Goal: Task Accomplishment & Management: Manage account settings

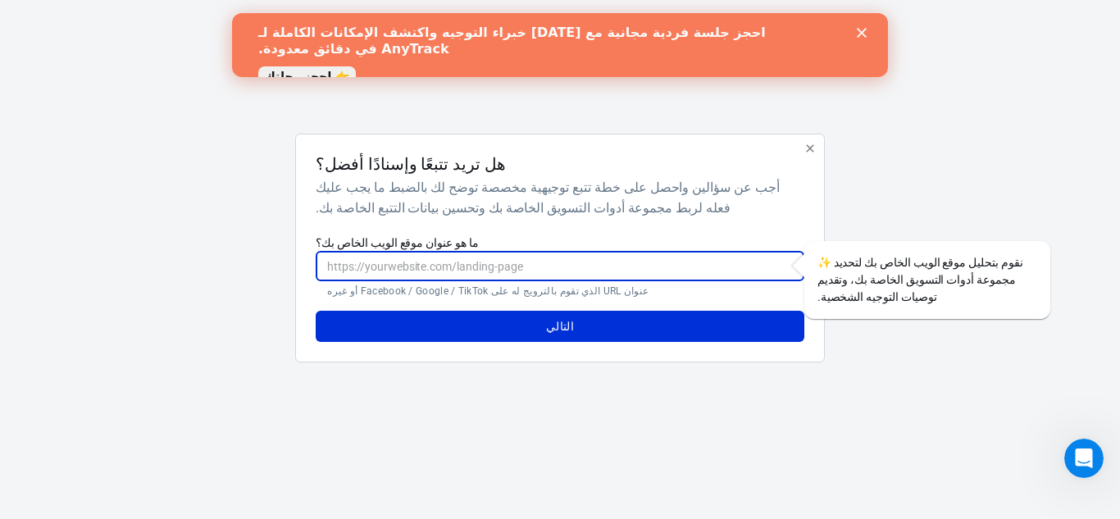
click at [476, 262] on input "ما هو عنوان موقع الويب الخاص بك؟" at bounding box center [560, 266] width 488 height 30
click at [510, 321] on button "التالي" at bounding box center [560, 326] width 488 height 31
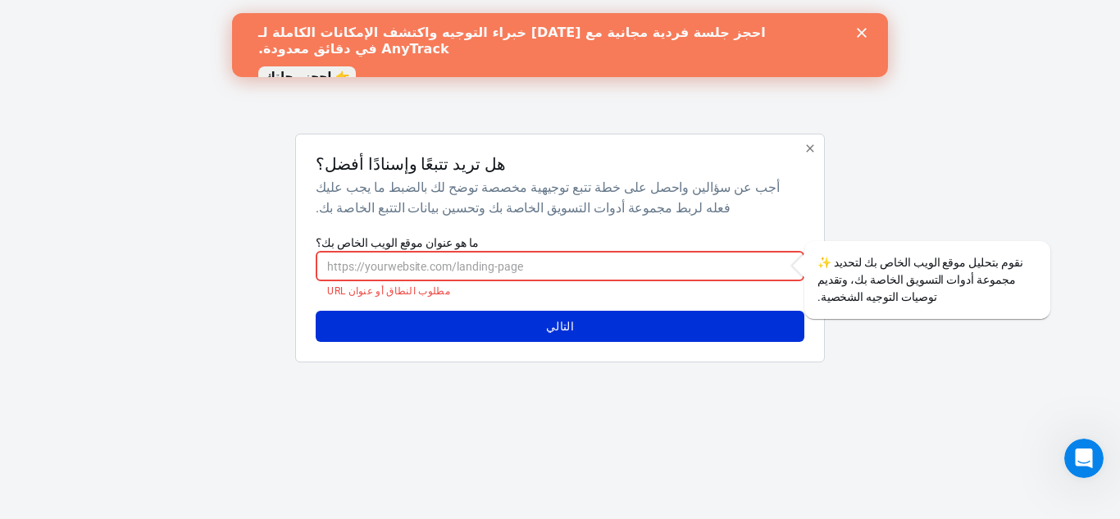
click at [508, 270] on input "ما هو عنوان موقع الويب الخاص بك؟" at bounding box center [560, 266] width 488 height 30
paste input "admin@mohammedalghazi.com"
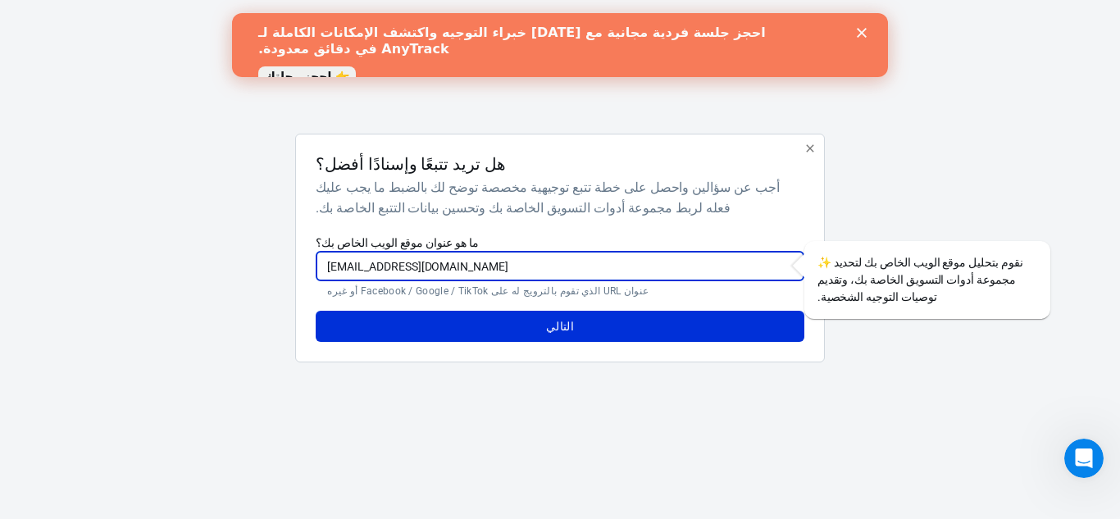
drag, startPoint x: 368, startPoint y: 267, endPoint x: 253, endPoint y: 257, distance: 115.3
click at [253, 257] on div "هل تريد تتبعًا وإسنادًا أفضل؟ أجب عن سؤالين واحصل على خطة تتبع توجيهية مخصصة تو…" at bounding box center [560, 255] width 820 height 242
type input "[DOMAIN_NAME]"
click at [316, 311] on button "التالي" at bounding box center [560, 326] width 488 height 31
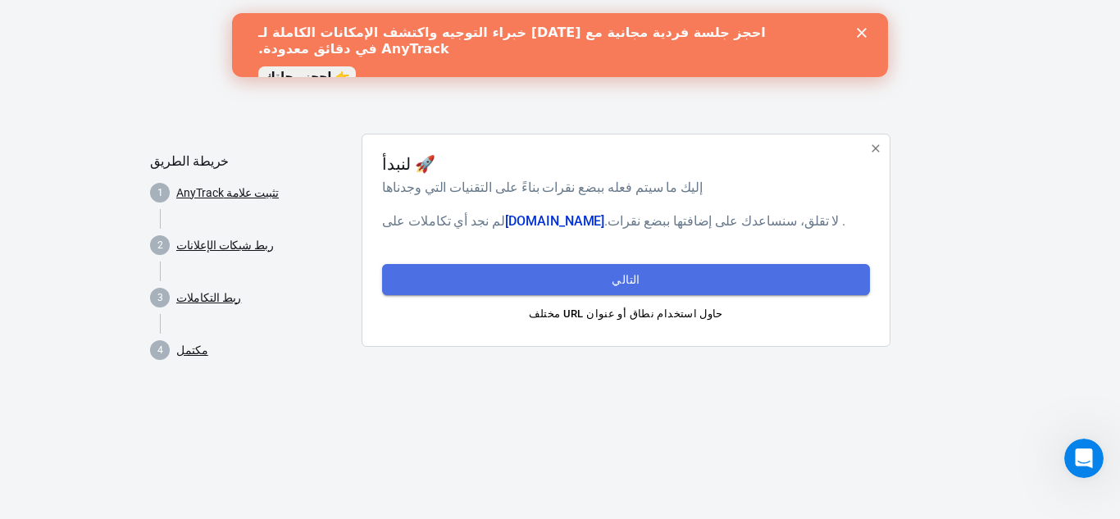
click at [466, 277] on button "التالي" at bounding box center [626, 279] width 488 height 31
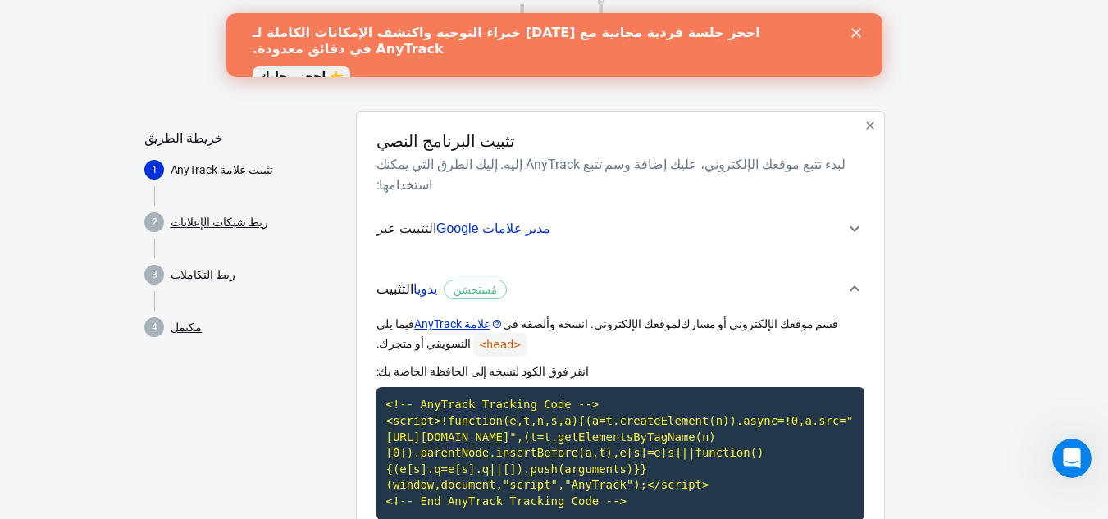
scroll to position [22, 0]
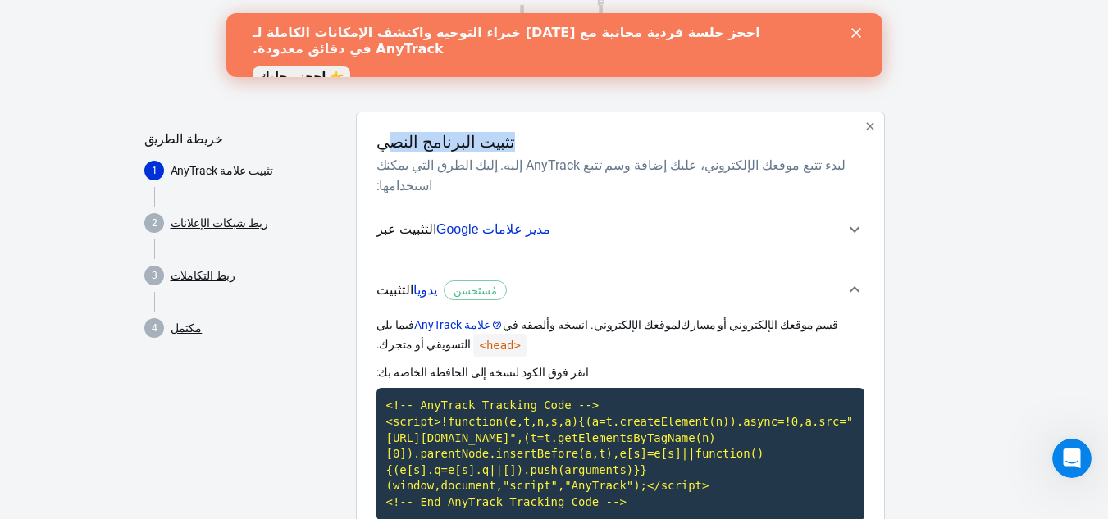
drag, startPoint x: 498, startPoint y: 140, endPoint x: 390, endPoint y: 134, distance: 107.6
click at [390, 134] on div "تثبيت البرنامج النصي" at bounding box center [616, 142] width 481 height 20
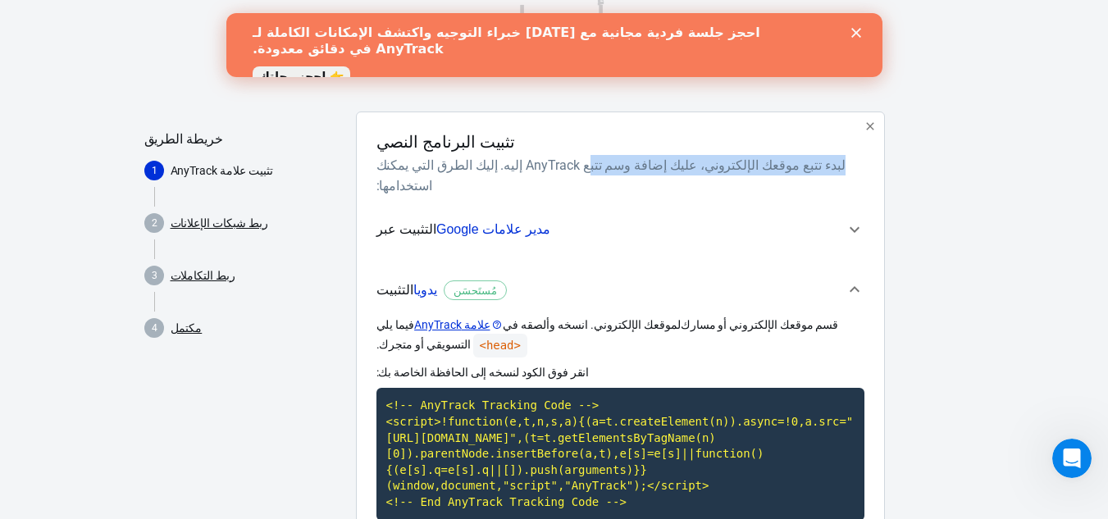
drag, startPoint x: 812, startPoint y: 166, endPoint x: 572, endPoint y: 161, distance: 239.5
click at [572, 161] on h6 "لبدء تتبع موقعك الإلكتروني، عليك إضافة وسم تتبع AnyTrack إليه. إليك الطرق التي …" at bounding box center [616, 175] width 481 height 41
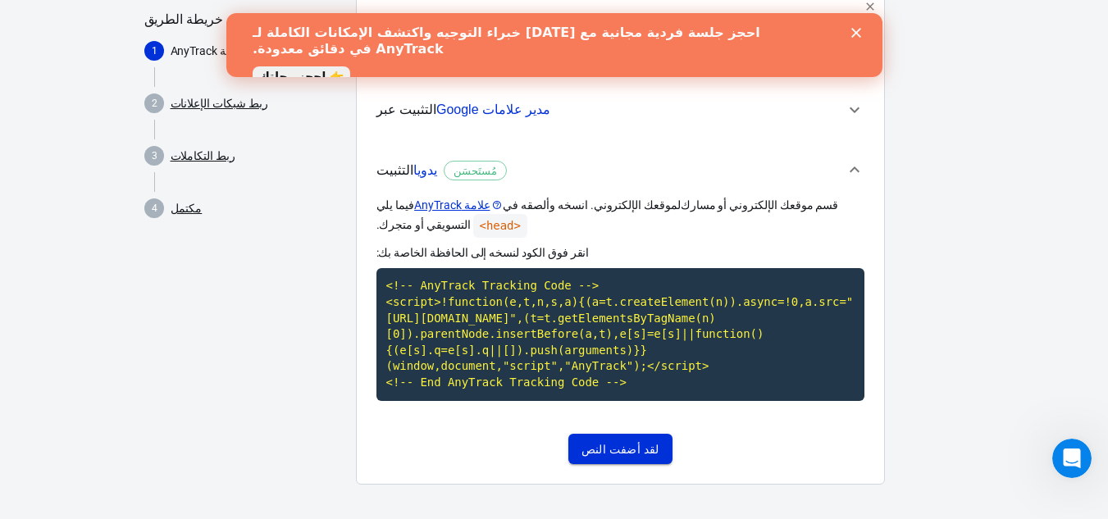
click at [625, 446] on font "لقد أضفت النص" at bounding box center [620, 449] width 78 height 13
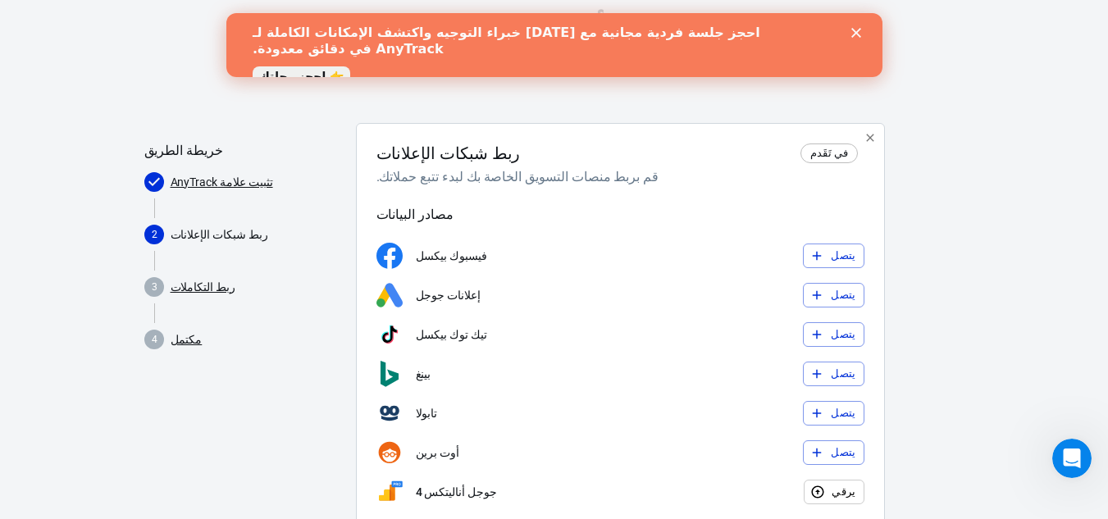
scroll to position [10, 0]
click at [851, 257] on font "يتصل" at bounding box center [843, 256] width 25 height 12
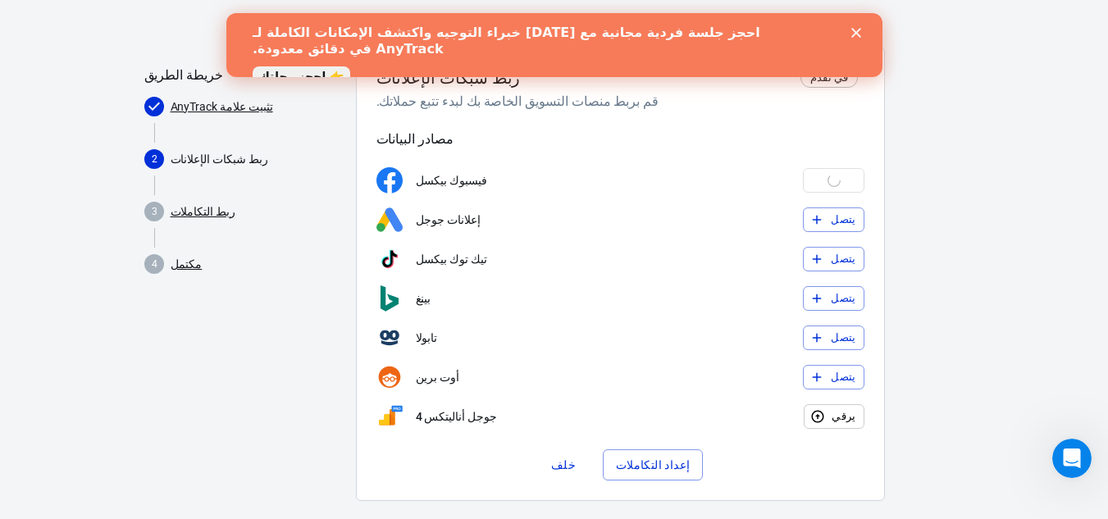
scroll to position [87, 0]
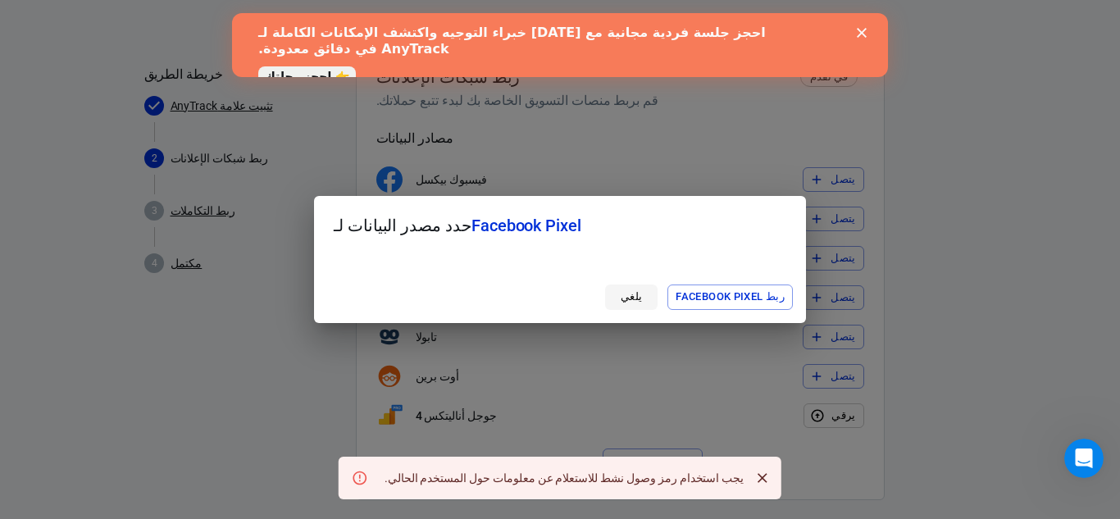
click at [633, 301] on font "يلغي" at bounding box center [632, 296] width 22 height 12
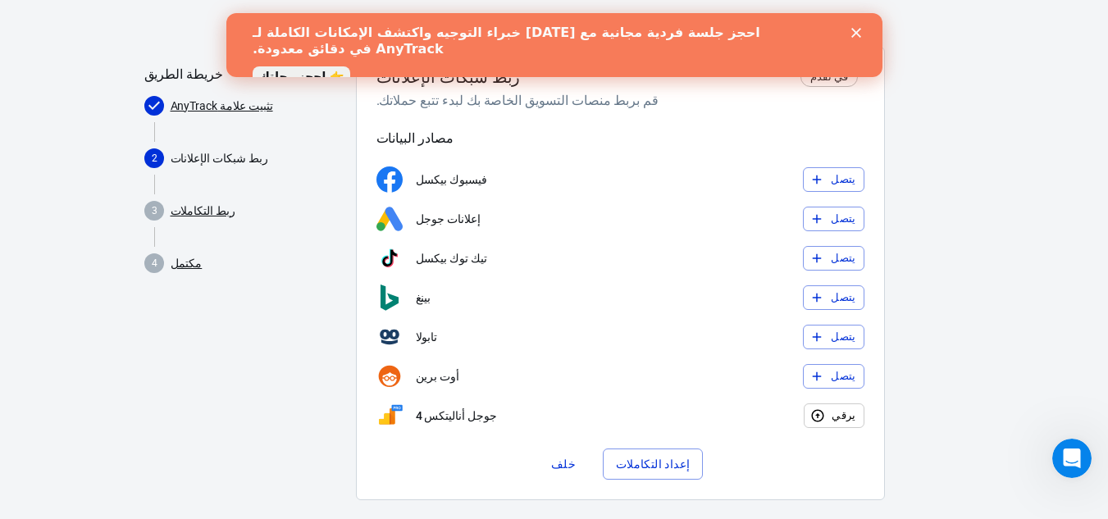
click at [643, 461] on font "إعداد التكاملات" at bounding box center [653, 464] width 75 height 13
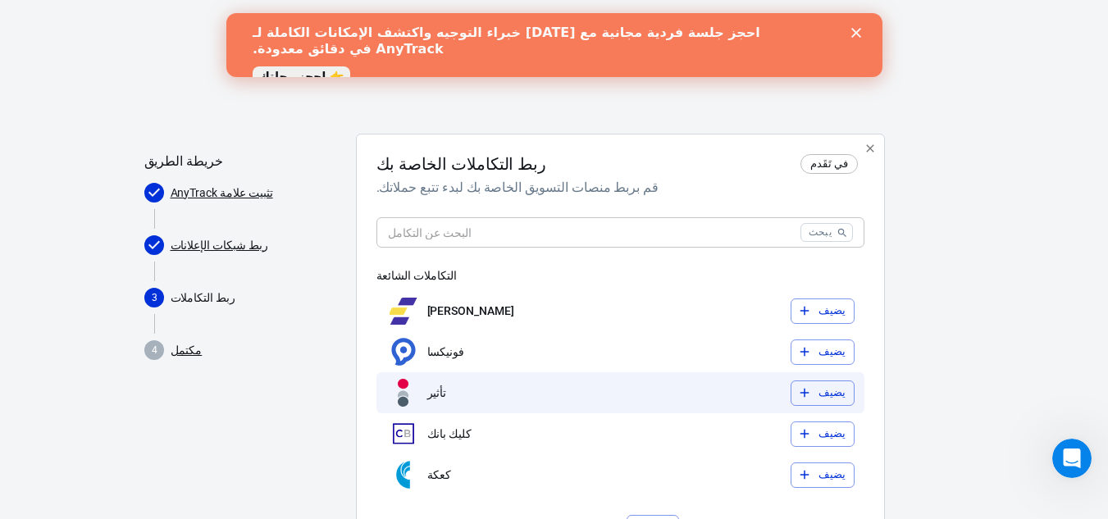
scroll to position [86, 0]
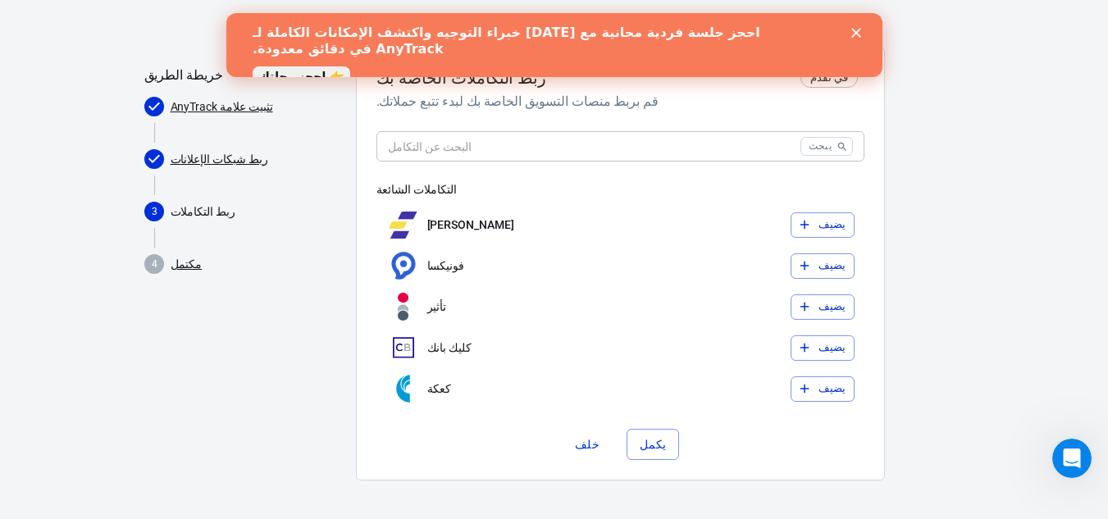
click at [660, 459] on div "ربط التكاملات الخاصة بك في تَقَدم قم بربط منصات التسويق الخاصة بك لبدء تتبع حمل…" at bounding box center [620, 264] width 529 height 433
click at [658, 449] on font "يكمل" at bounding box center [653, 444] width 27 height 13
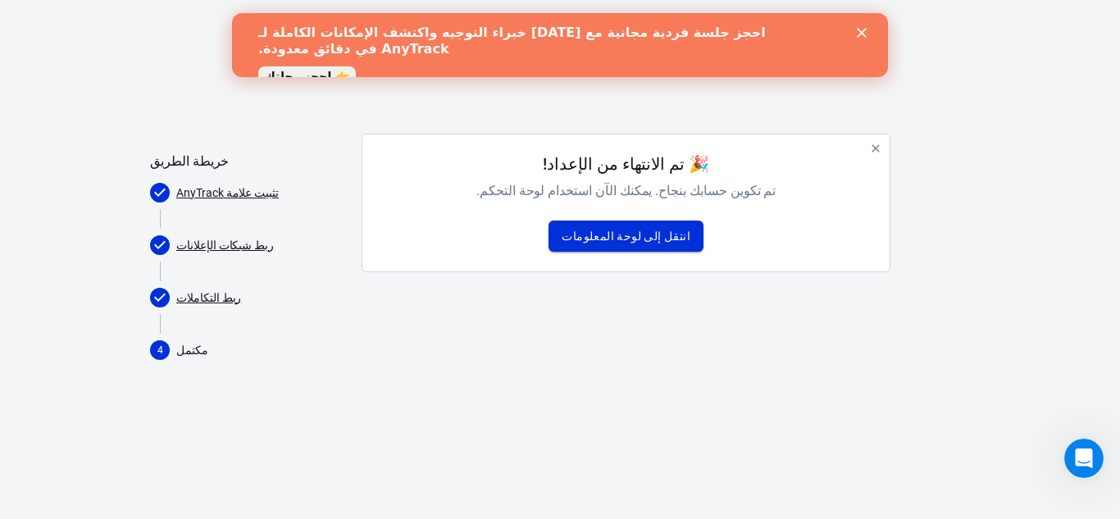
click at [638, 235] on font "انتقل إلى لوحة المعلومات" at bounding box center [626, 236] width 129 height 13
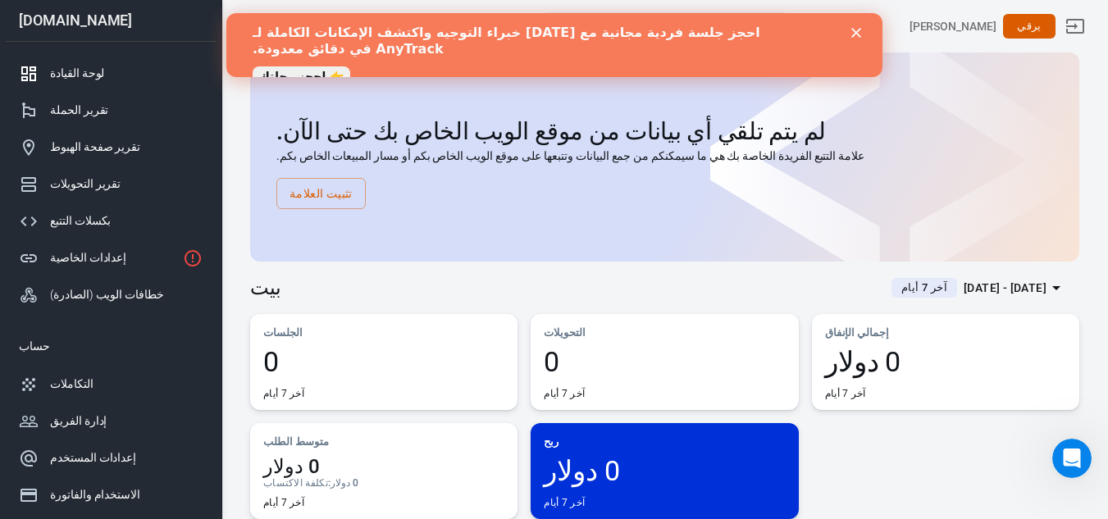
click at [853, 34] on icon "يغلق" at bounding box center [855, 33] width 10 height 10
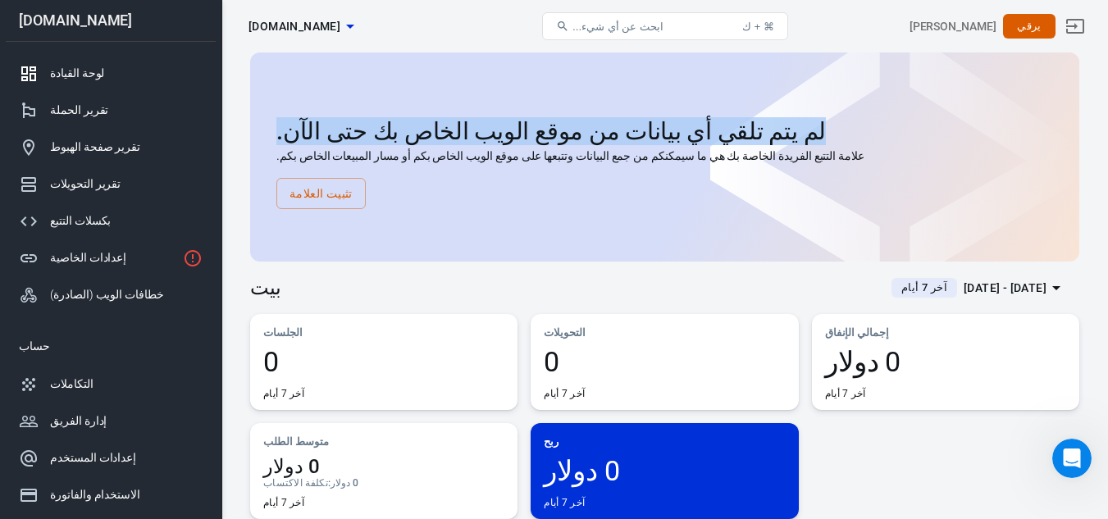
drag, startPoint x: 722, startPoint y: 134, endPoint x: 274, endPoint y: 150, distance: 448.8
click at [272, 143] on div "لم يتم تلقي أي بيانات من موقع الويب الخاص بك حتى الآن. علامة التتبع الفريدة الخ…" at bounding box center [664, 156] width 829 height 209
click at [328, 201] on font "تثبيت العلامة" at bounding box center [320, 193] width 63 height 21
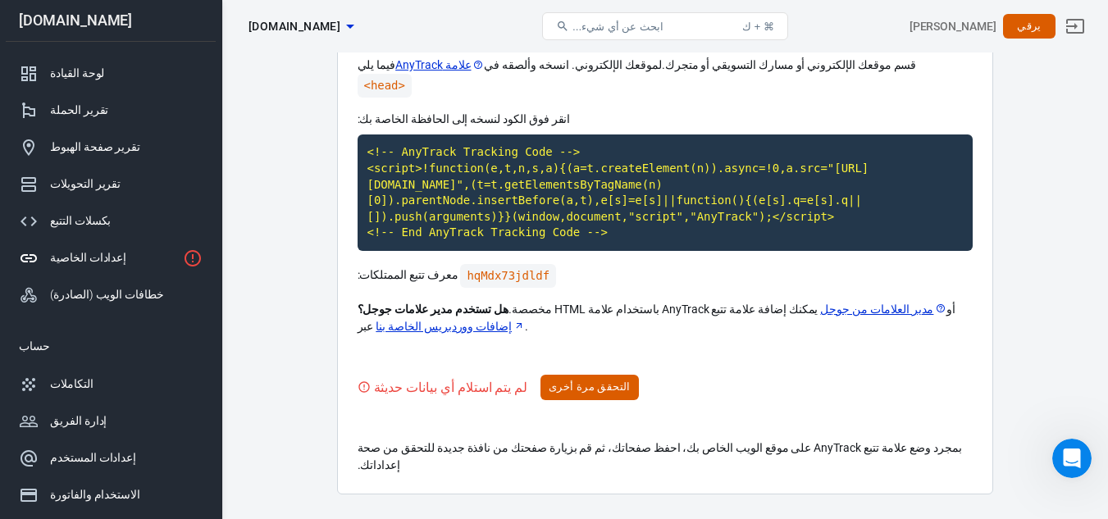
scroll to position [139, 0]
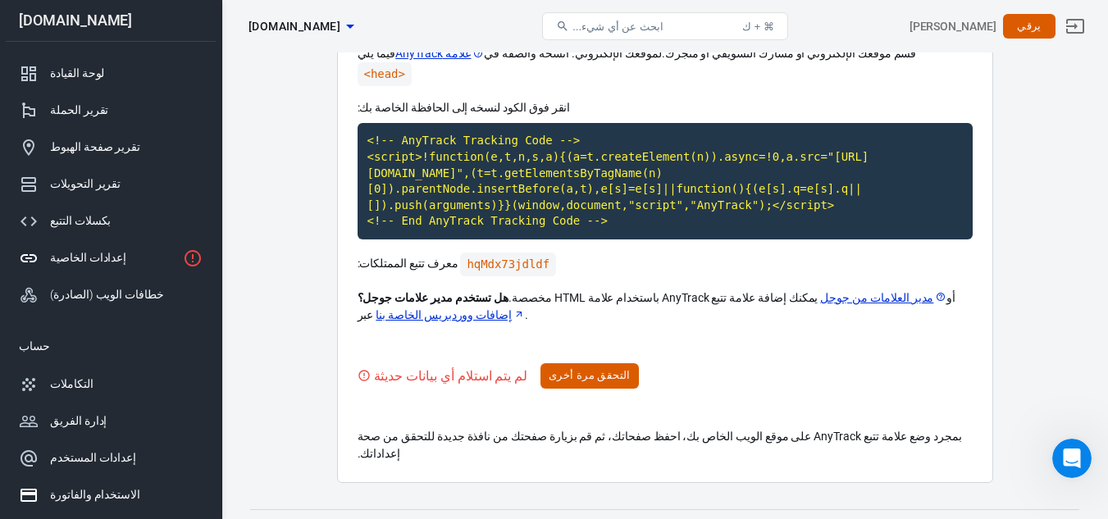
click at [88, 501] on font "الاستخدام والفاتورة" at bounding box center [95, 494] width 90 height 13
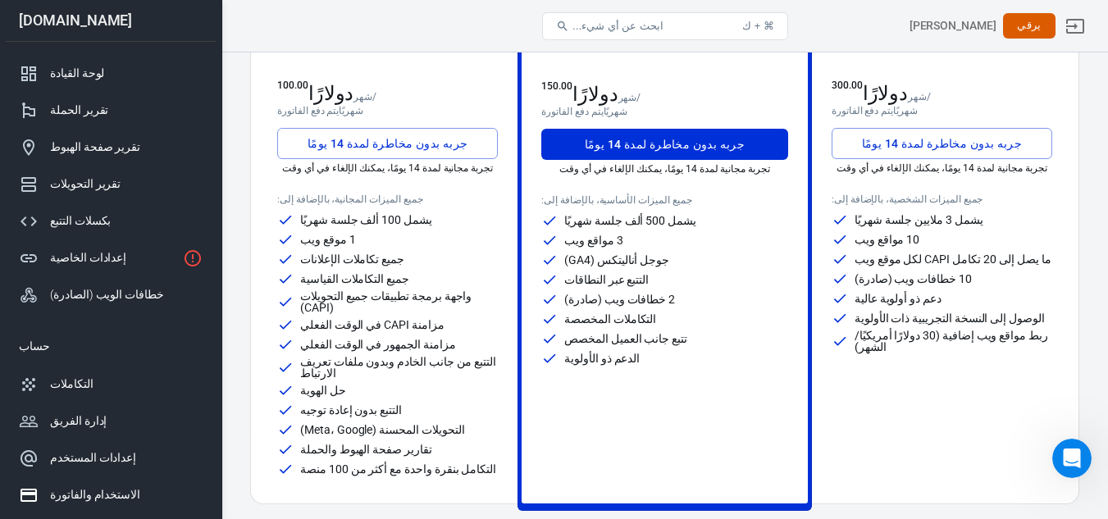
scroll to position [194, 0]
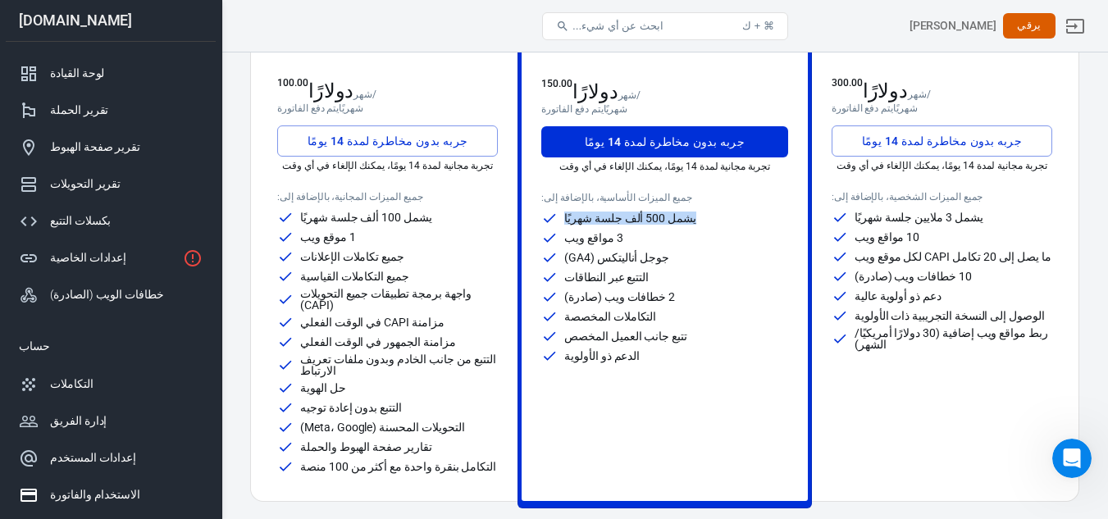
drag, startPoint x: 670, startPoint y: 214, endPoint x: 563, endPoint y: 216, distance: 106.6
click at [563, 216] on div "يشمل 500 ألف جلسة شهريًا" at bounding box center [664, 218] width 247 height 16
drag, startPoint x: 623, startPoint y: 237, endPoint x: 557, endPoint y: 237, distance: 66.4
click at [557, 237] on div "3 مواقع ويب" at bounding box center [664, 238] width 247 height 16
drag, startPoint x: 649, startPoint y: 253, endPoint x: 559, endPoint y: 253, distance: 89.4
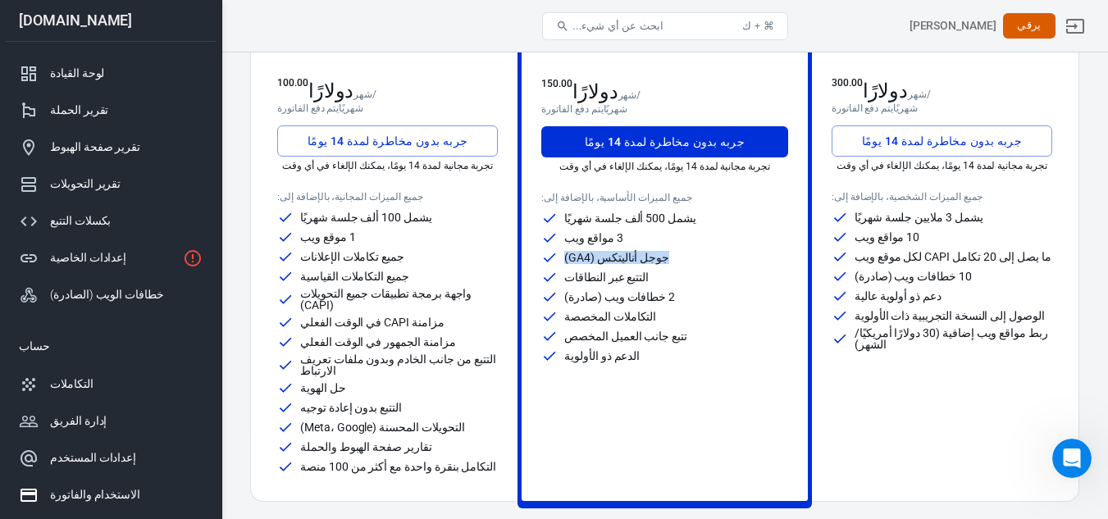
click at [559, 253] on div "جوجل أناليتكس (GA4)" at bounding box center [664, 257] width 247 height 16
drag, startPoint x: 640, startPoint y: 276, endPoint x: 555, endPoint y: 272, distance: 85.3
click at [555, 272] on div "التتبع عبر النطاقات" at bounding box center [664, 277] width 247 height 16
drag, startPoint x: 668, startPoint y: 302, endPoint x: 547, endPoint y: 288, distance: 122.2
click at [547, 288] on div "يشمل 500 ألف جلسة شهريًا 3 مواقع ويب جوجل أناليتكس (GA4) التتبع عبر النطاقات 2 …" at bounding box center [664, 287] width 247 height 154
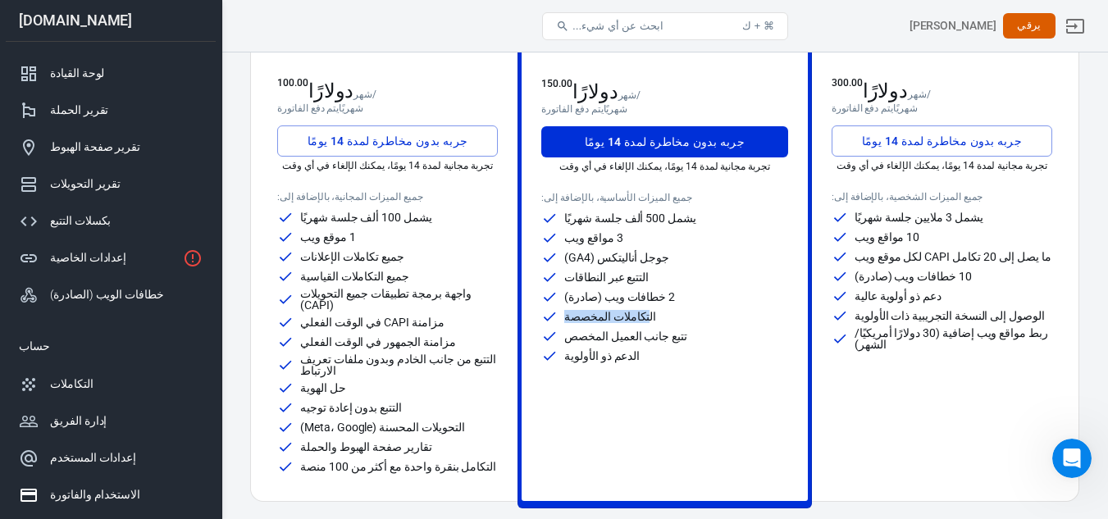
drag, startPoint x: 636, startPoint y: 321, endPoint x: 540, endPoint y: 319, distance: 95.1
click at [540, 319] on div "شخصي للفرق الصغيرة التي تتطلع إلى إنشاء مصدر واحد للحقيقة لإدارة حملاتها. 150.0…" at bounding box center [665, 231] width 286 height 539
drag, startPoint x: 674, startPoint y: 339, endPoint x: 540, endPoint y: 334, distance: 134.6
click at [540, 334] on div "شخصي للفرق الصغيرة التي تتطلع إلى إنشاء مصدر واحد للحقيقة لإدارة حملاتها. 150.0…" at bounding box center [665, 231] width 286 height 539
drag, startPoint x: 640, startPoint y: 365, endPoint x: 550, endPoint y: 349, distance: 90.9
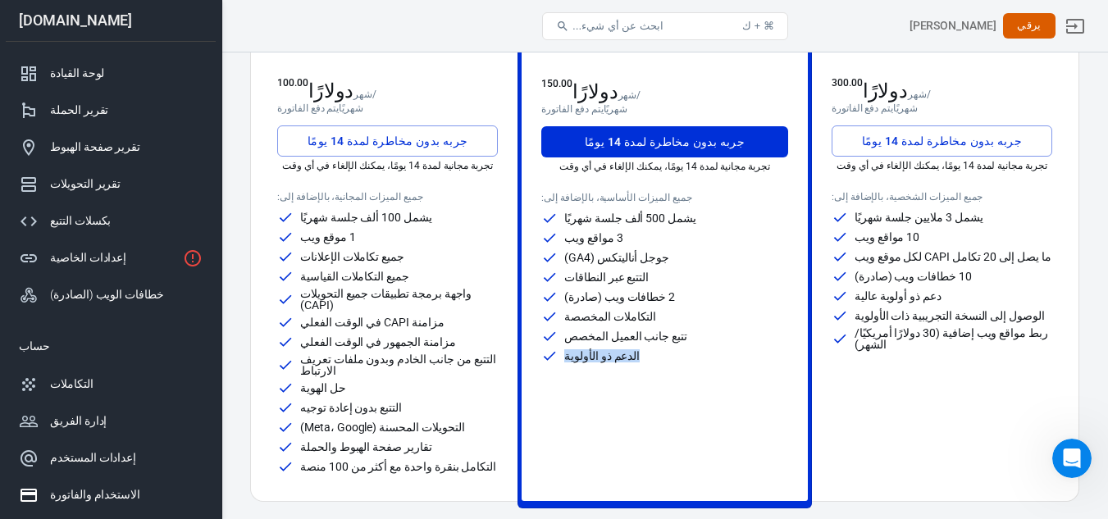
click at [550, 348] on div "جميع الميزات الأساسية، بالإضافة إلى: يشمل 500 ألف جلسة شهريًا 3 مواقع ويب جوجل …" at bounding box center [664, 333] width 247 height 283
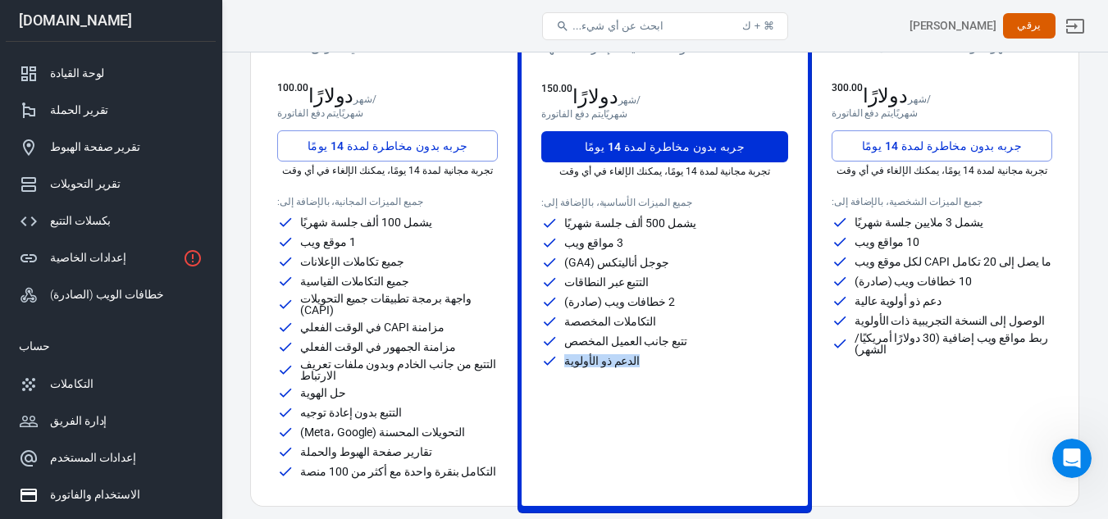
scroll to position [192, 0]
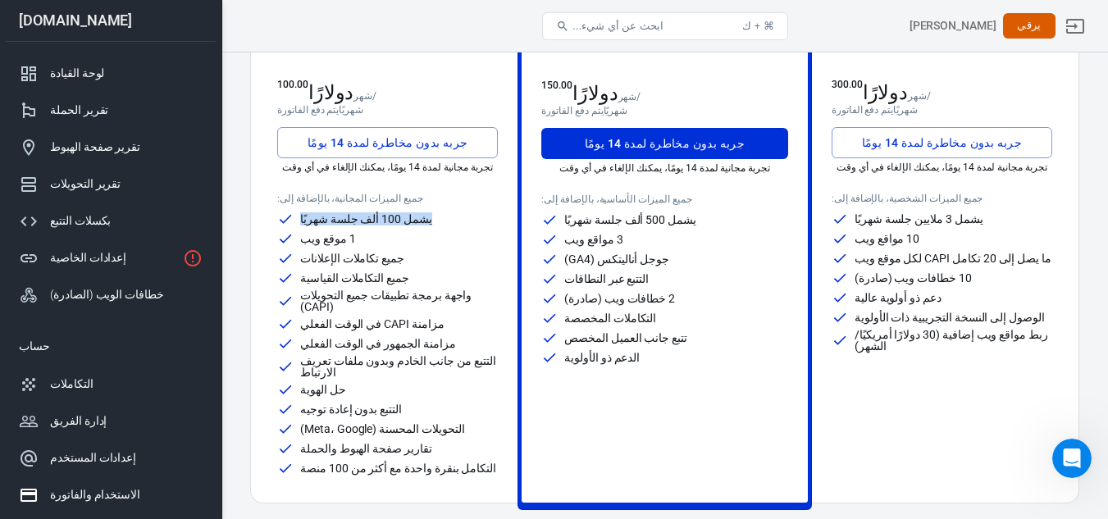
drag, startPoint x: 408, startPoint y: 221, endPoint x: 299, endPoint y: 216, distance: 108.3
click at [299, 216] on div "يشمل 100 ألف جلسة شهريًا" at bounding box center [387, 219] width 221 height 16
drag, startPoint x: 349, startPoint y: 235, endPoint x: 294, endPoint y: 248, distance: 55.7
click at [294, 248] on div "يشمل 100 ألف جلسة شهريًا 1 موقع ويب جميع تكاملات الإعلانات جميع التكاملات القيا…" at bounding box center [387, 344] width 221 height 266
drag, startPoint x: 392, startPoint y: 260, endPoint x: 281, endPoint y: 266, distance: 110.8
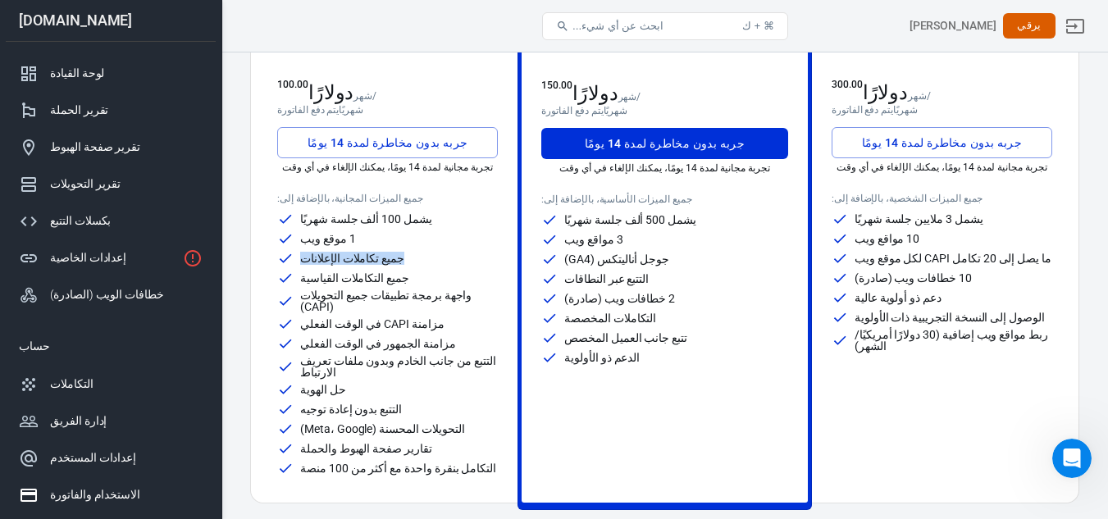
click at [281, 266] on div "جميع تكاملات الإعلانات" at bounding box center [387, 258] width 221 height 16
click at [337, 279] on font "جميع التكاملات القياسية" at bounding box center [354, 277] width 109 height 13
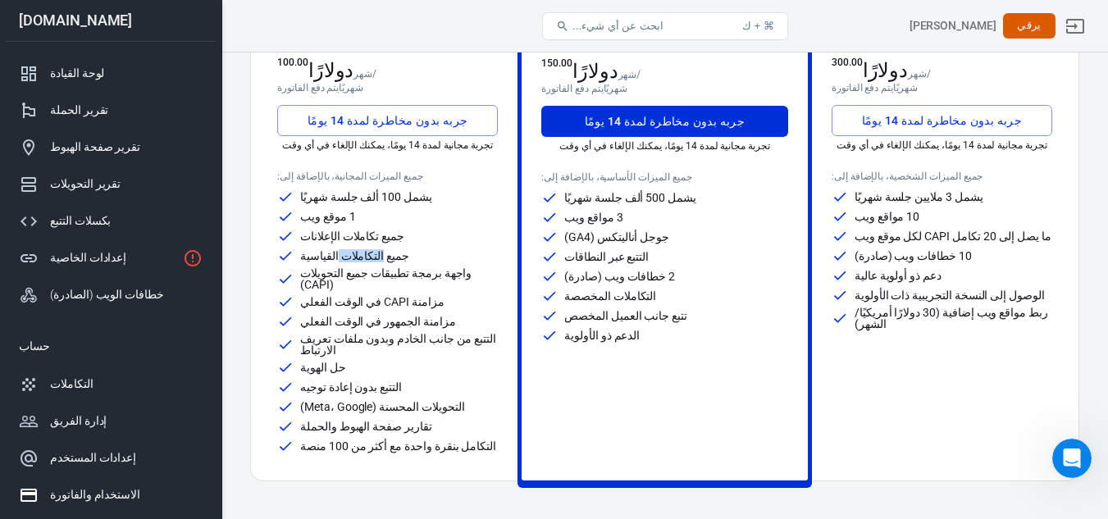
scroll to position [216, 0]
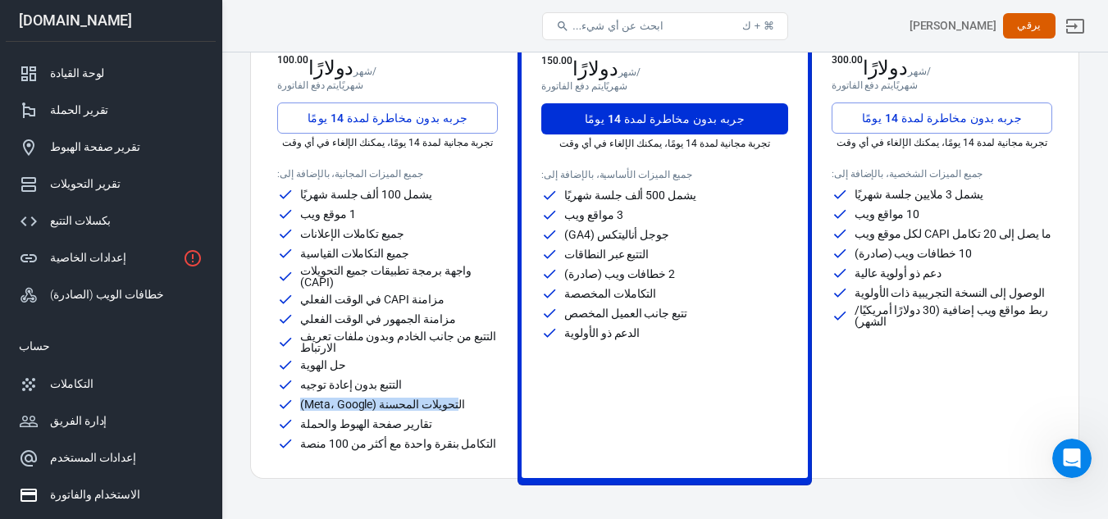
drag, startPoint x: 443, startPoint y: 389, endPoint x: 297, endPoint y: 392, distance: 146.0
click at [297, 396] on div "التحويلات المحسنة (Meta، Google)" at bounding box center [387, 404] width 221 height 16
click at [405, 416] on div "تقارير صفحة الهبوط والحملة" at bounding box center [387, 424] width 221 height 16
click at [397, 119] on font "جربه بدون مخاطرة لمدة 14 يومًا" at bounding box center [388, 118] width 161 height 13
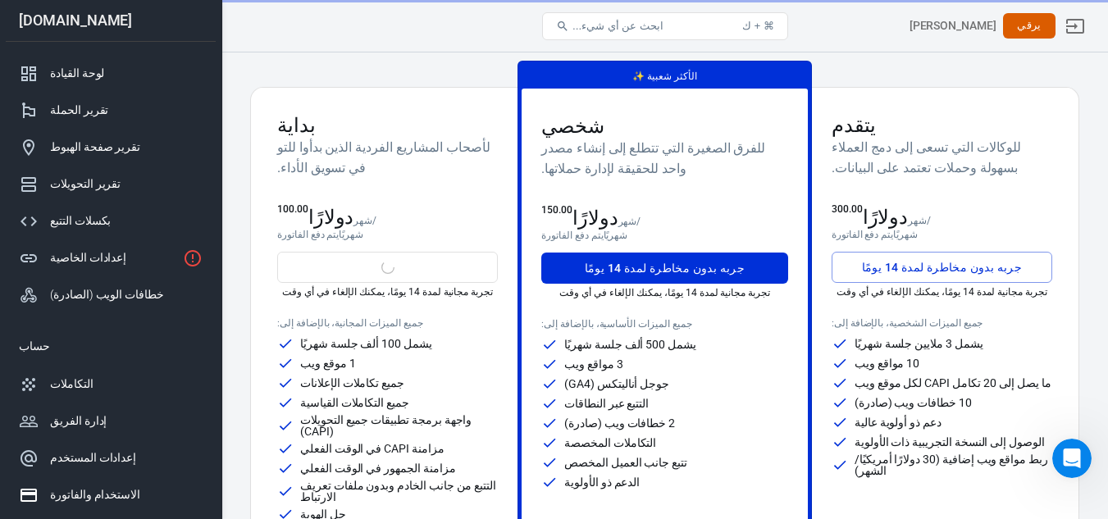
scroll to position [66, 0]
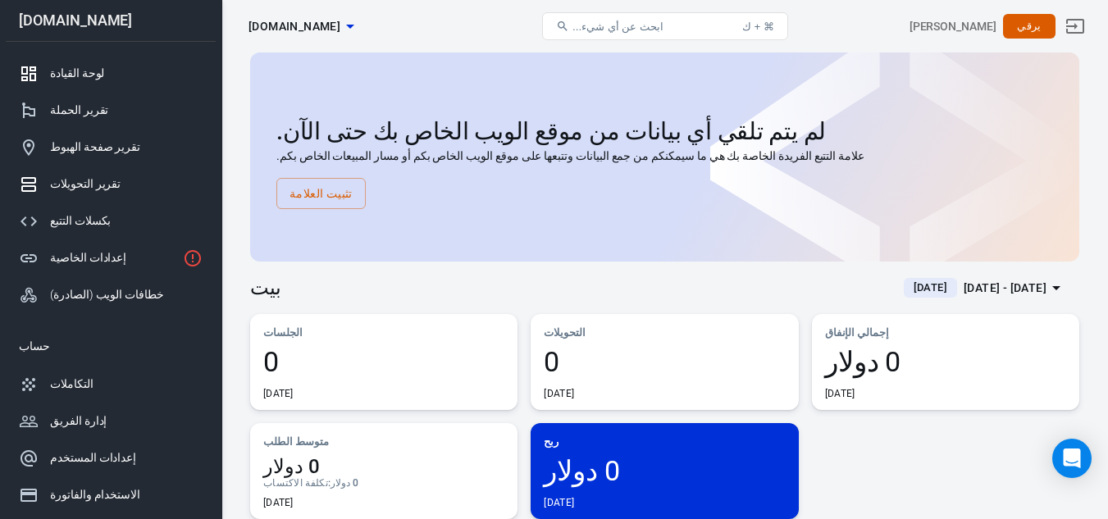
click at [90, 183] on font "تقرير التحويلات" at bounding box center [85, 183] width 71 height 13
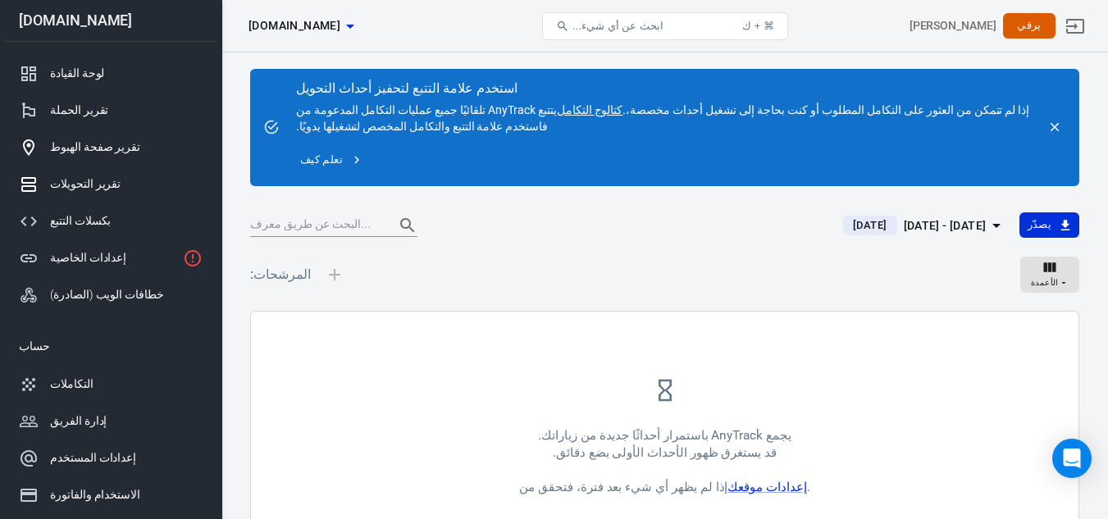
click at [116, 154] on div "تقرير صفحة الهبوط" at bounding box center [126, 147] width 153 height 17
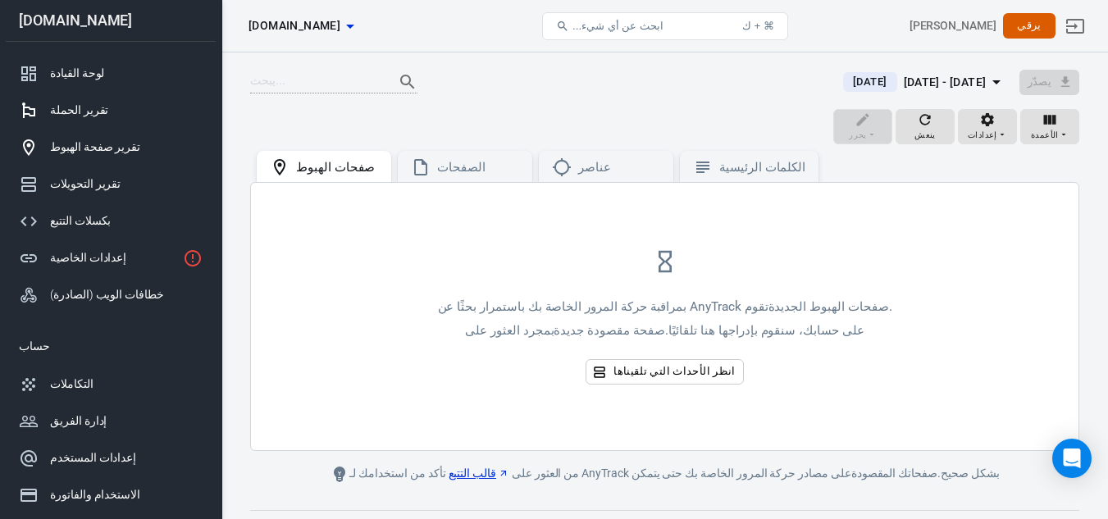
click at [76, 109] on font "تقرير الحملة" at bounding box center [79, 109] width 58 height 13
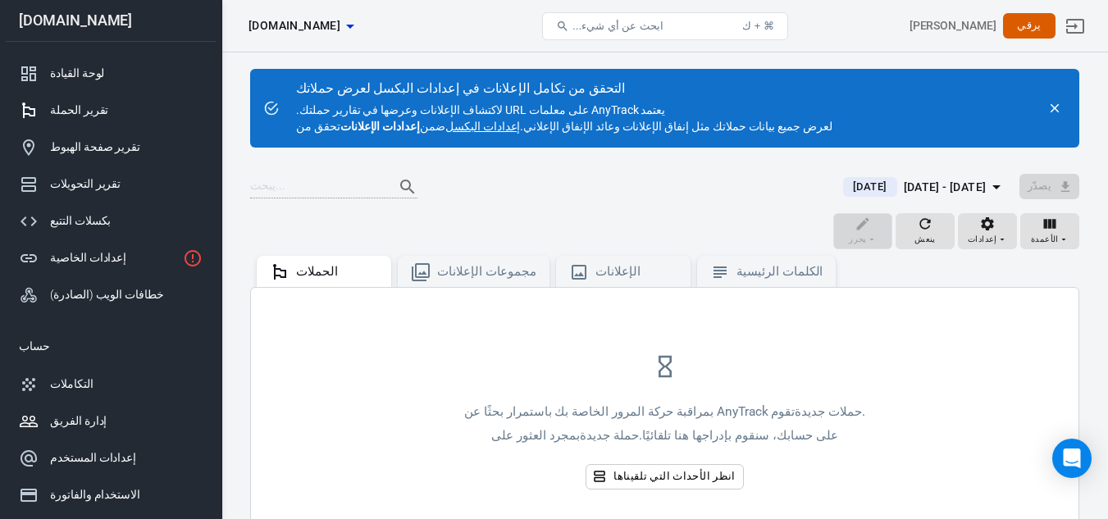
click at [71, 416] on font "إدارة الفريق" at bounding box center [78, 420] width 57 height 13
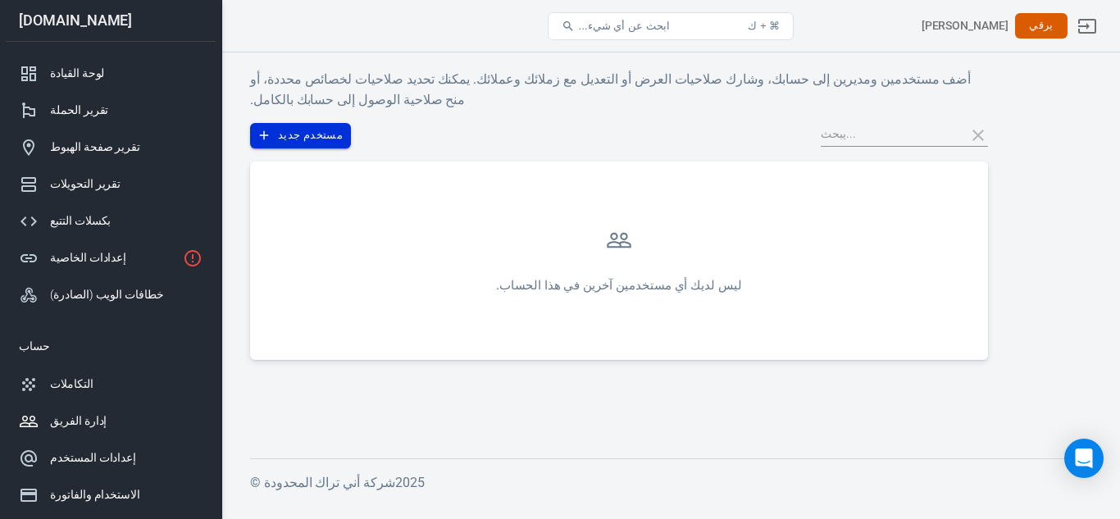
click at [271, 132] on button "مستخدم جديد" at bounding box center [300, 135] width 101 height 25
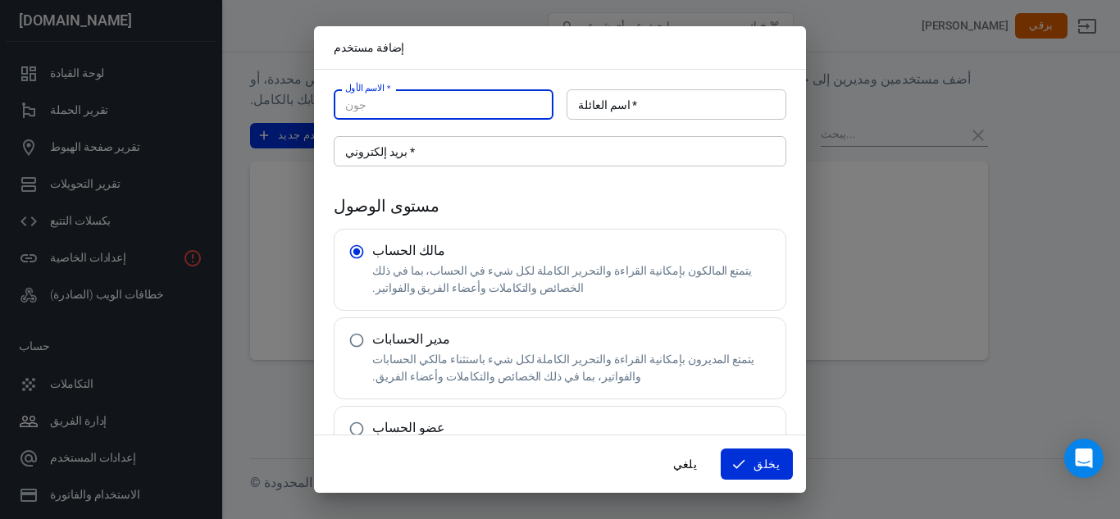
click at [422, 157] on input "بريد إلكتروني   *" at bounding box center [560, 151] width 453 height 30
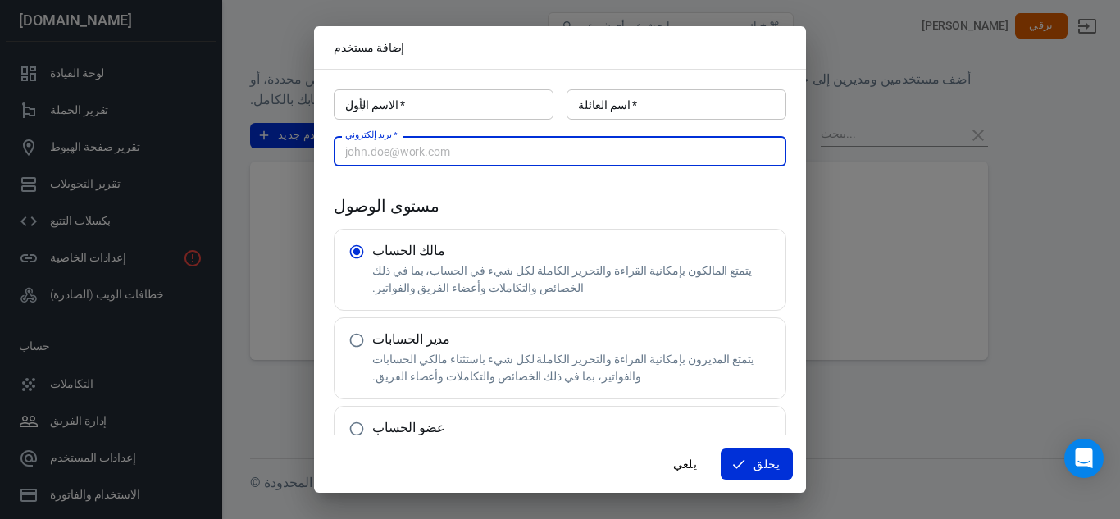
scroll to position [66, 0]
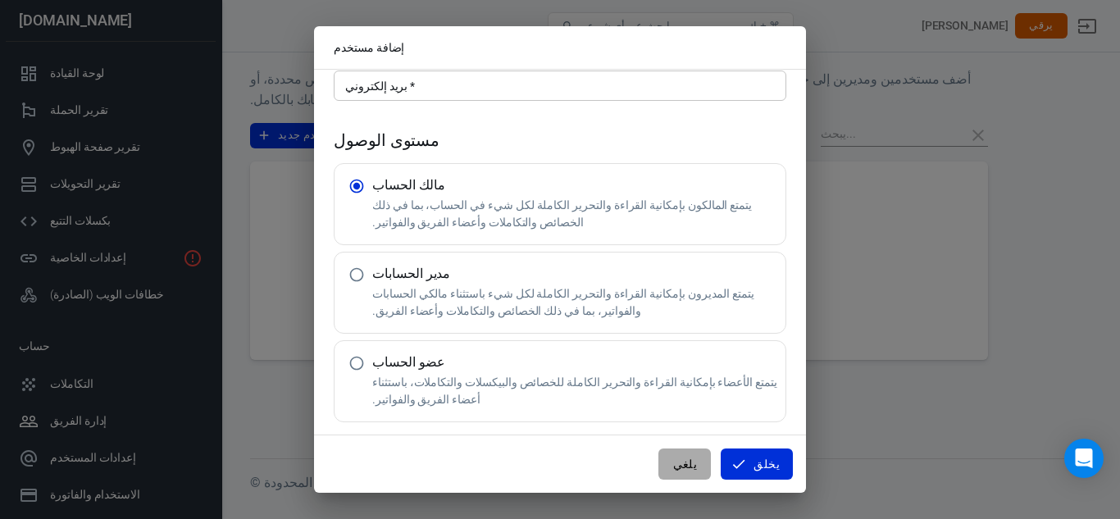
click at [690, 458] on font "يلغي" at bounding box center [685, 464] width 25 height 13
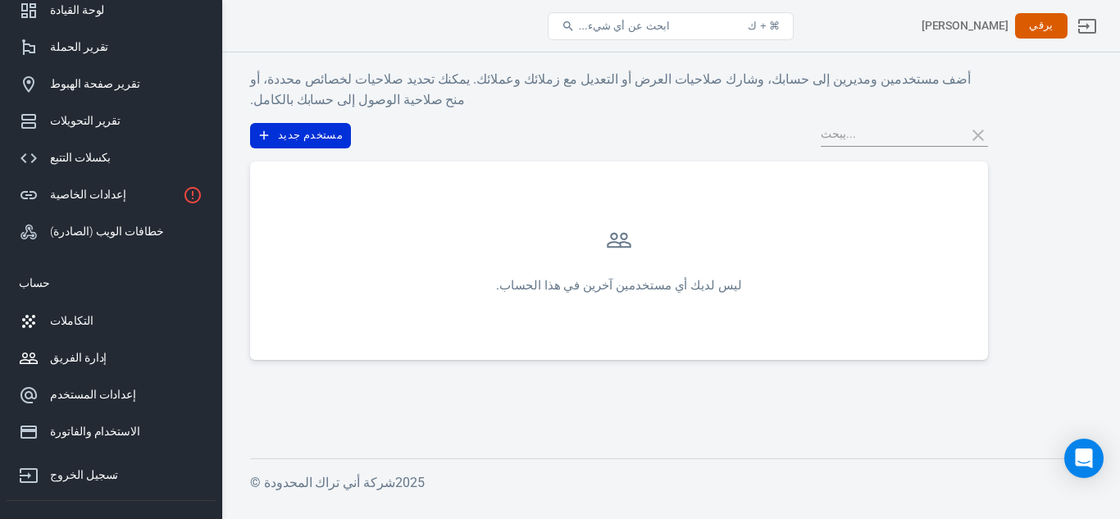
scroll to position [0, 0]
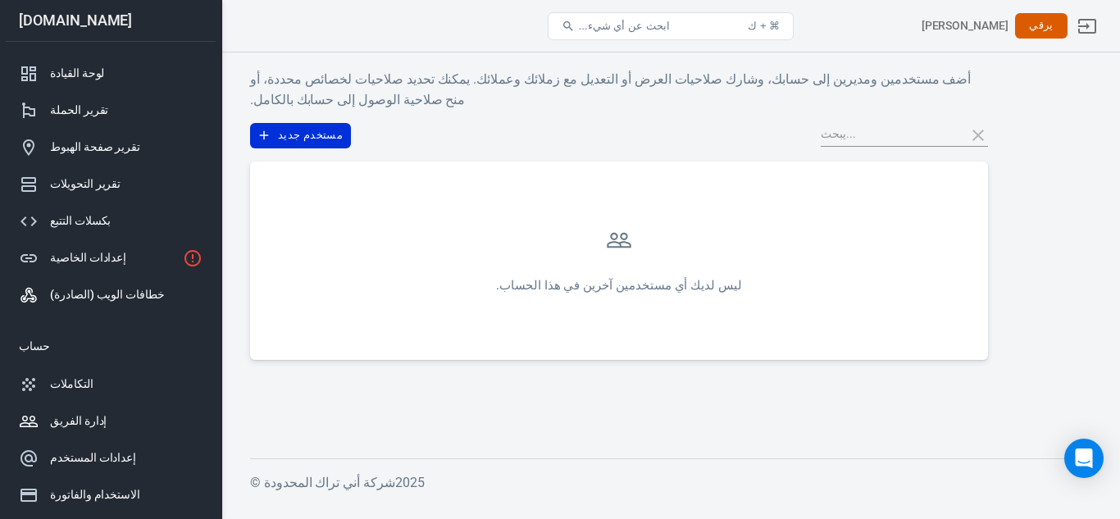
click at [110, 294] on font "خطافات الويب (الصادرة)" at bounding box center [107, 294] width 115 height 13
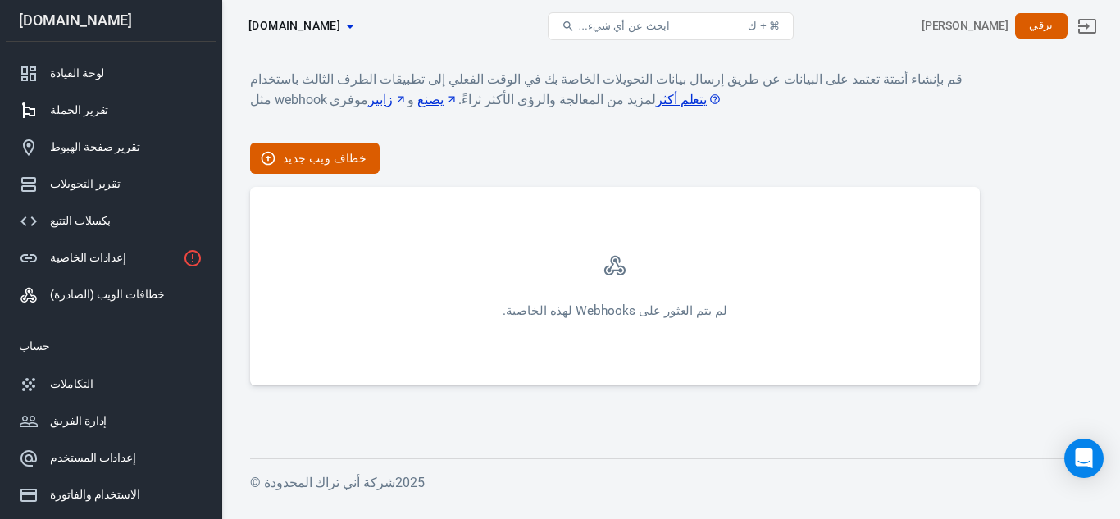
click at [74, 106] on font "تقرير الحملة" at bounding box center [79, 109] width 58 height 13
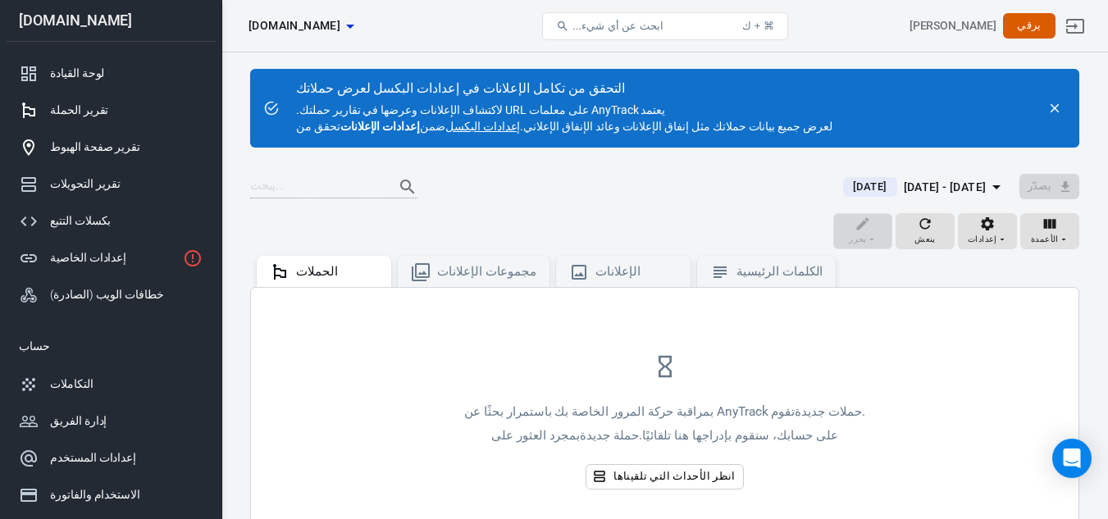
click at [82, 141] on font "تقرير صفحة الهبوط" at bounding box center [95, 146] width 90 height 13
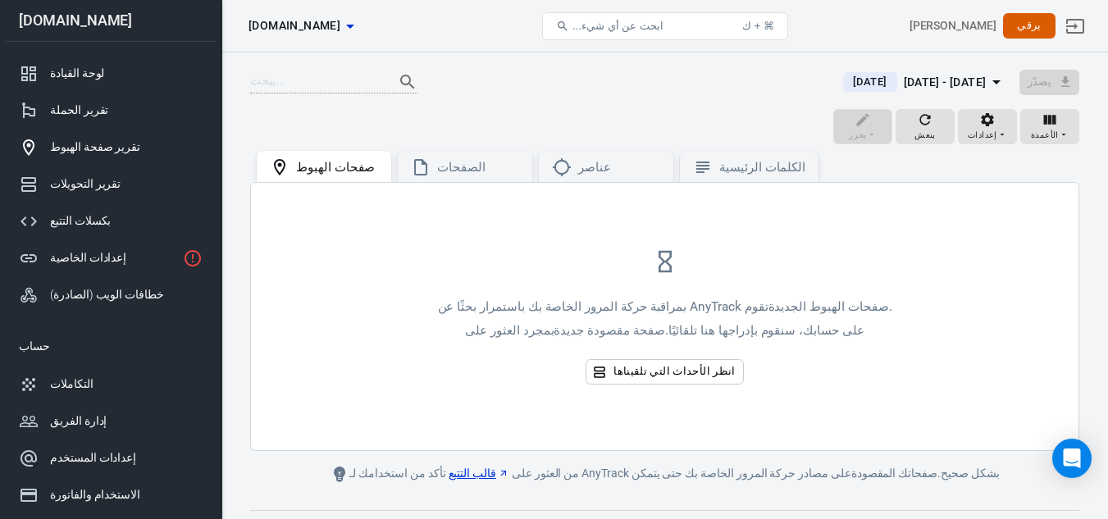
click at [360, 17] on icon "button" at bounding box center [350, 26] width 20 height 20
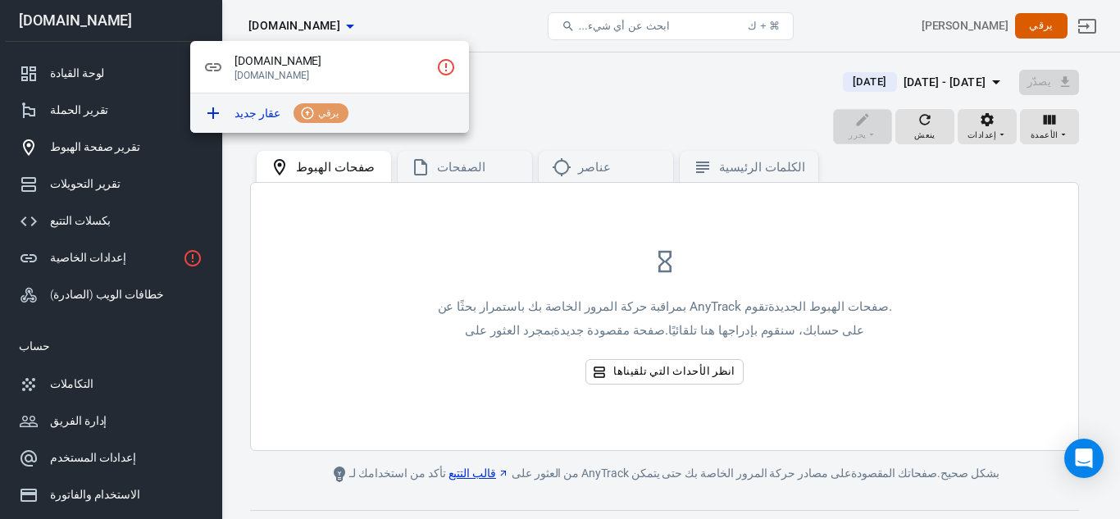
click at [300, 112] on icon at bounding box center [307, 113] width 15 height 15
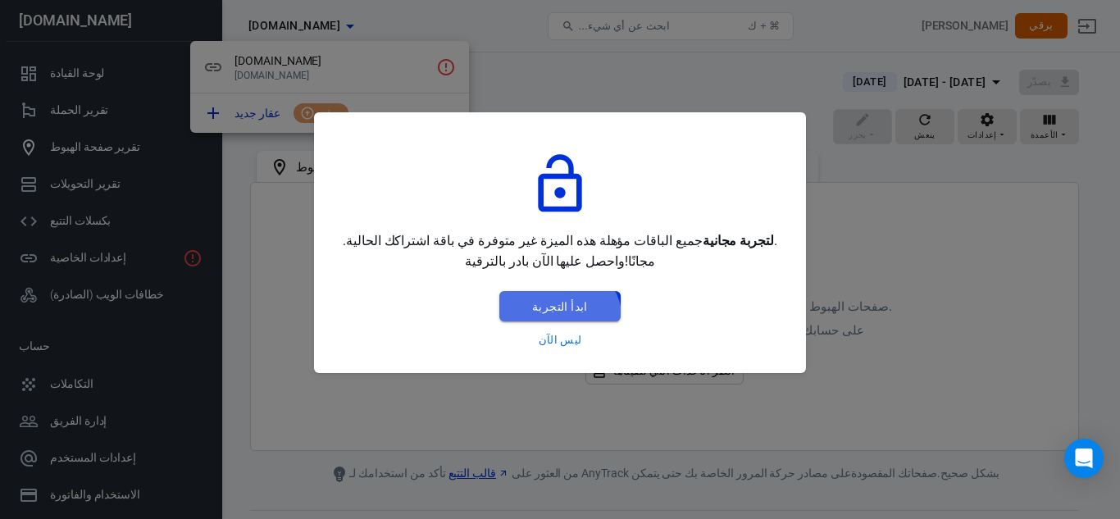
click at [563, 320] on button "ابدأ التجربة" at bounding box center [559, 306] width 121 height 31
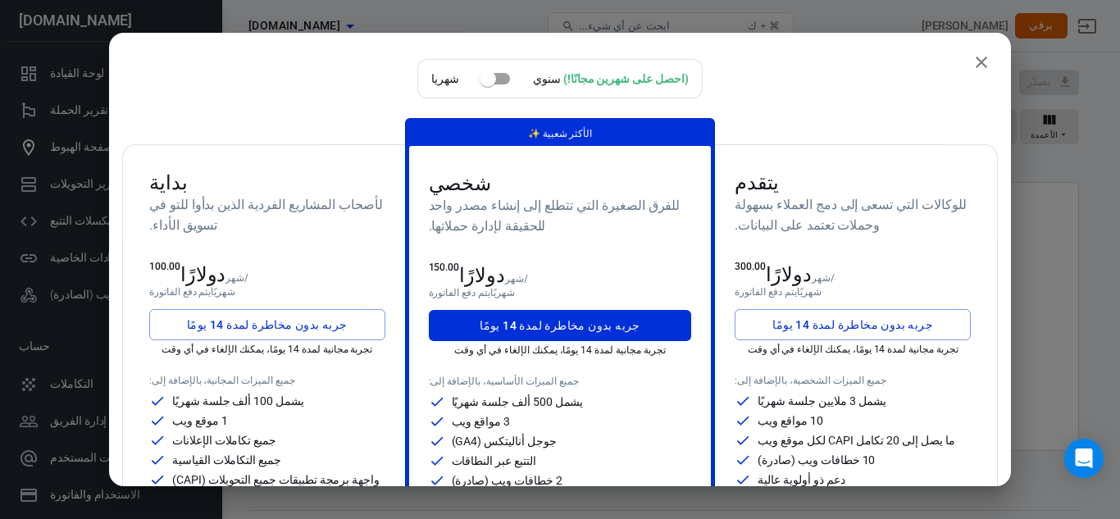
click at [500, 78] on input "checkbox" at bounding box center [487, 78] width 93 height 31
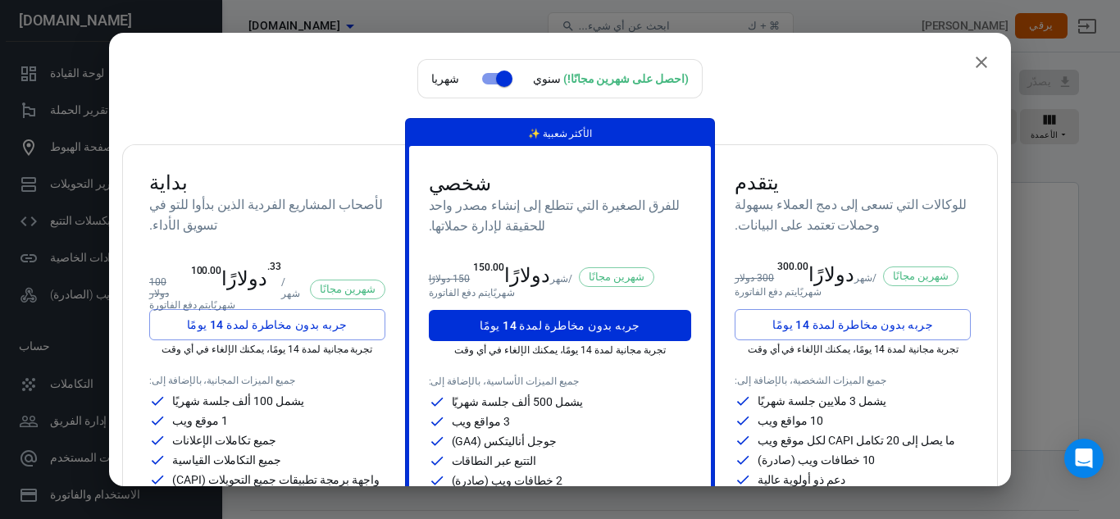
click at [500, 78] on input "checkbox" at bounding box center [504, 78] width 93 height 31
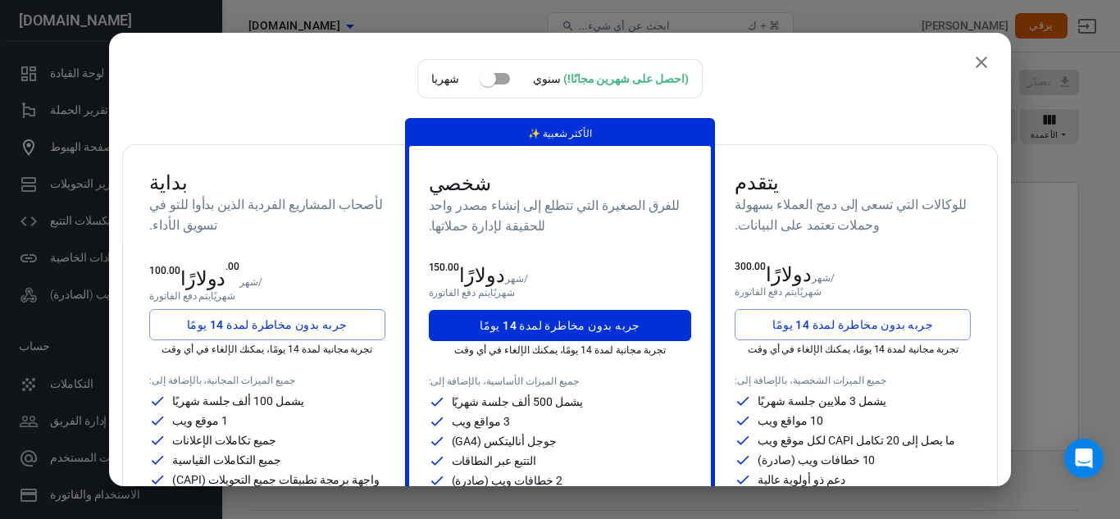
click at [500, 78] on input "checkbox" at bounding box center [487, 78] width 93 height 31
checkbox input "true"
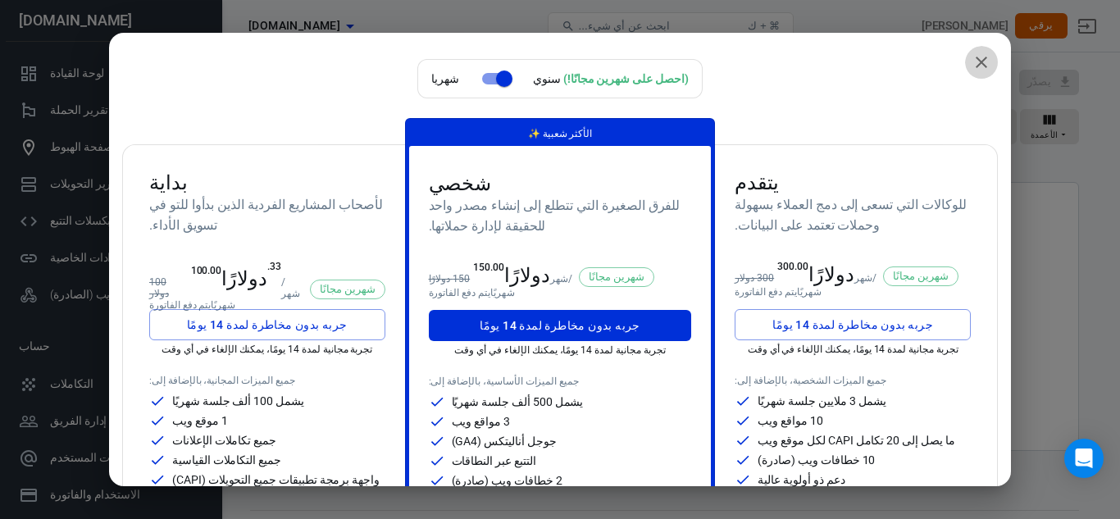
click at [972, 62] on icon "يغلق" at bounding box center [982, 62] width 20 height 20
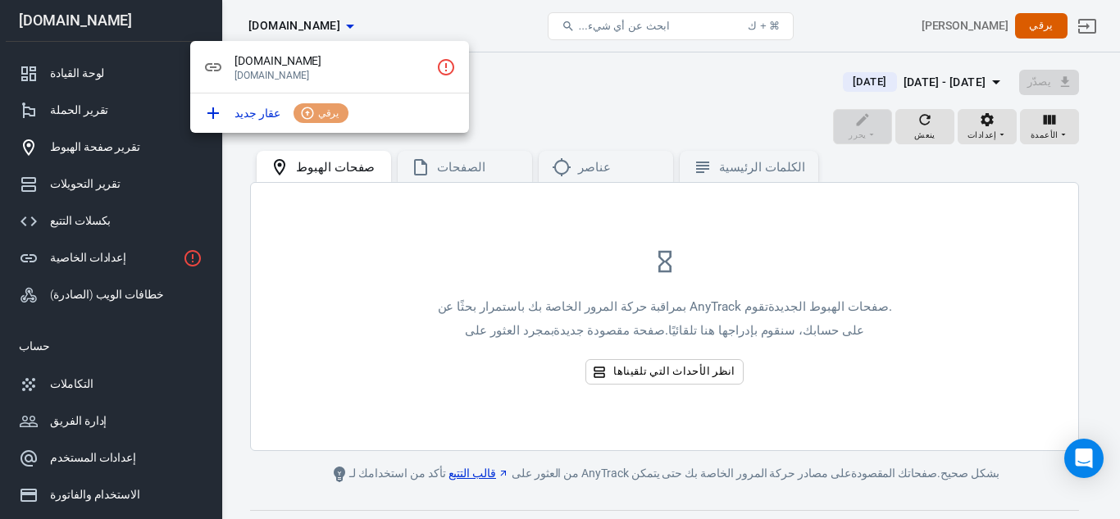
click at [151, 328] on div at bounding box center [560, 259] width 1120 height 519
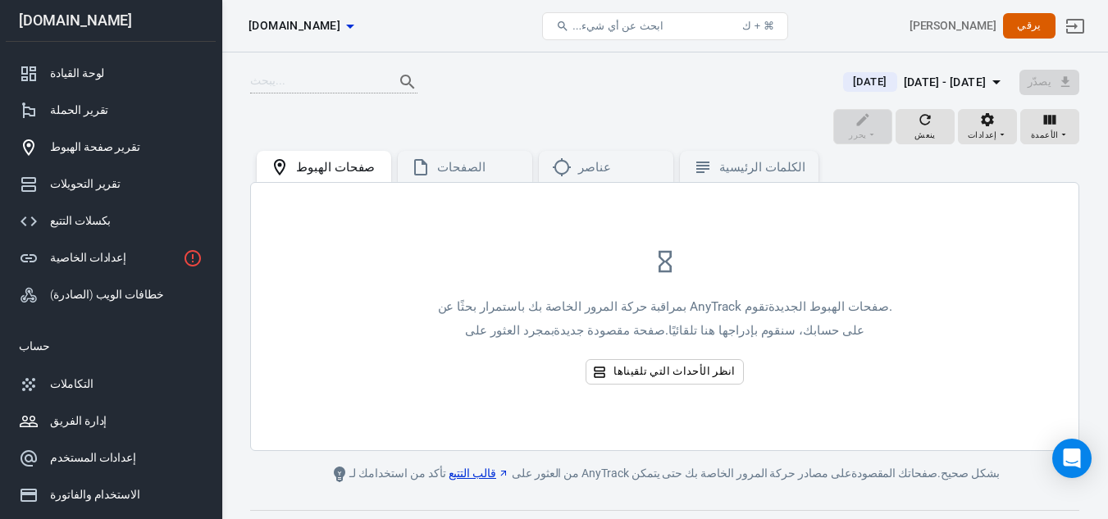
click at [93, 421] on font "إدارة الفريق" at bounding box center [78, 420] width 57 height 13
